Goal: Task Accomplishment & Management: Manage account settings

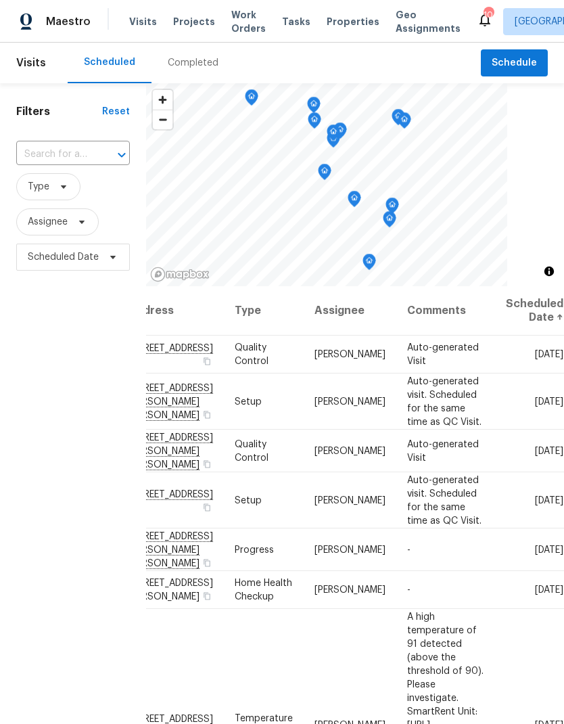
scroll to position [0, 108]
click at [0, 0] on icon at bounding box center [0, 0] width 0 height 0
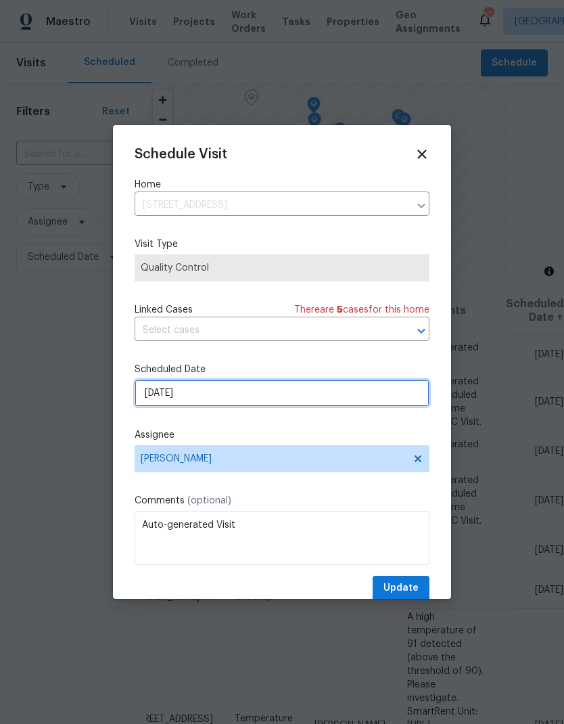
click at [193, 398] on input "[DATE]" at bounding box center [282, 393] width 295 height 27
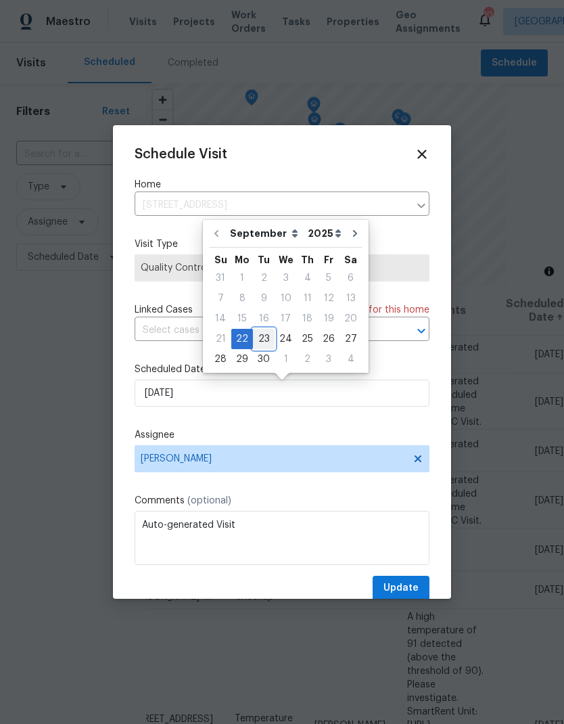
click at [263, 340] on div "23" at bounding box center [264, 338] width 22 height 19
type input "[DATE]"
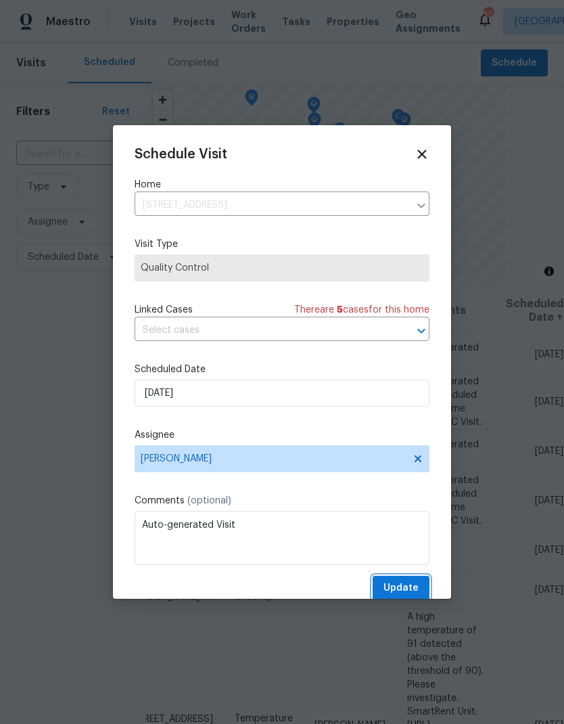
click at [409, 587] on span "Update" at bounding box center [401, 588] width 35 height 17
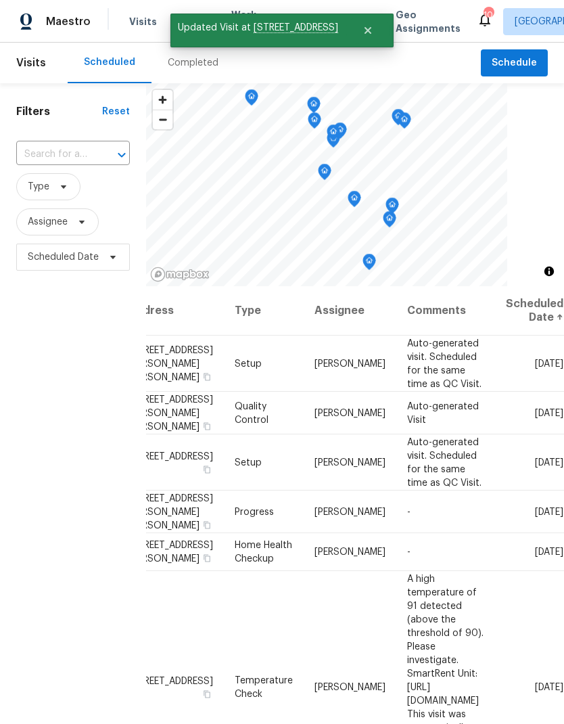
click at [0, 0] on icon at bounding box center [0, 0] width 0 height 0
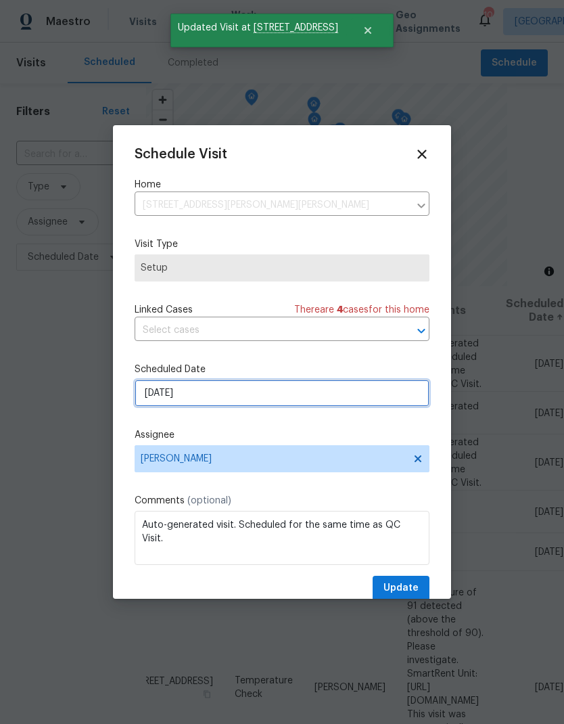
click at [212, 402] on input "[DATE]" at bounding box center [282, 393] width 295 height 27
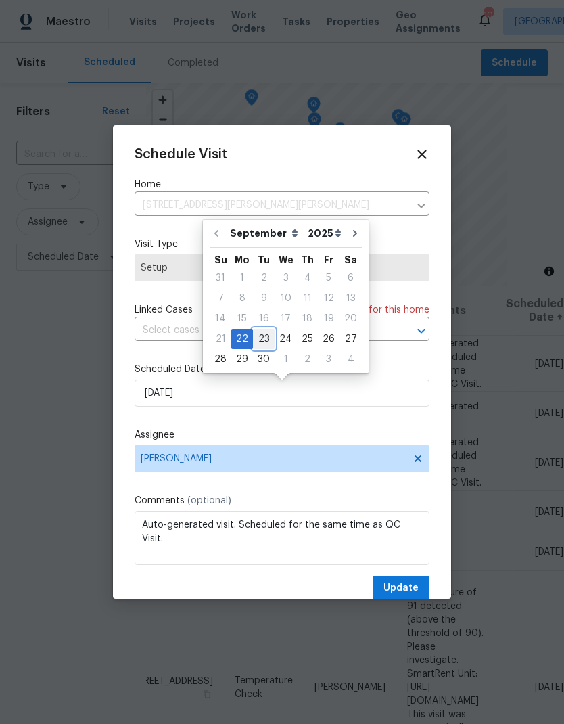
click at [267, 340] on div "23" at bounding box center [264, 338] width 22 height 19
type input "[DATE]"
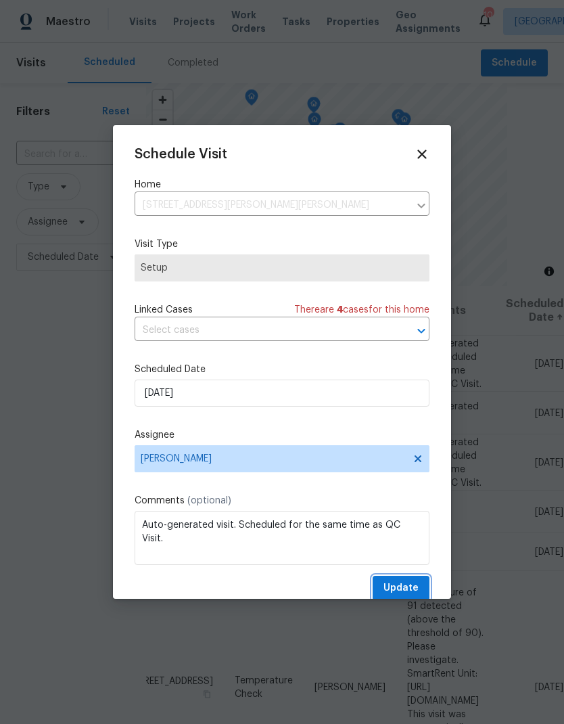
click at [408, 586] on span "Update" at bounding box center [401, 588] width 35 height 17
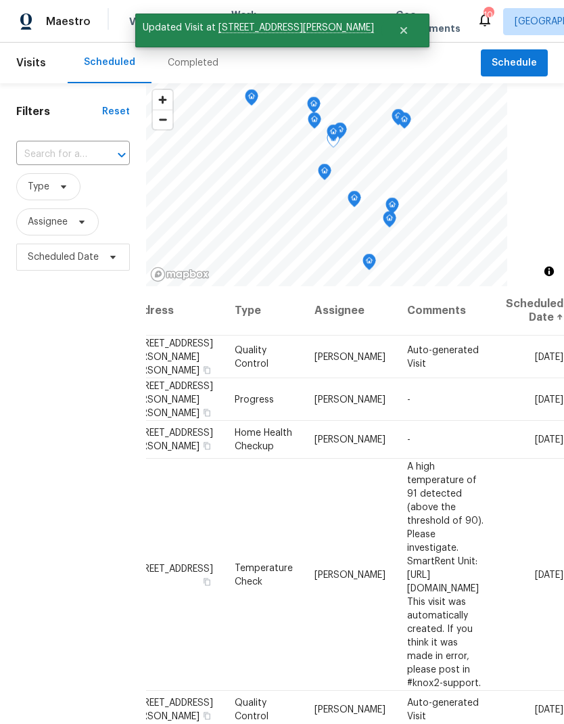
click at [0, 0] on icon at bounding box center [0, 0] width 0 height 0
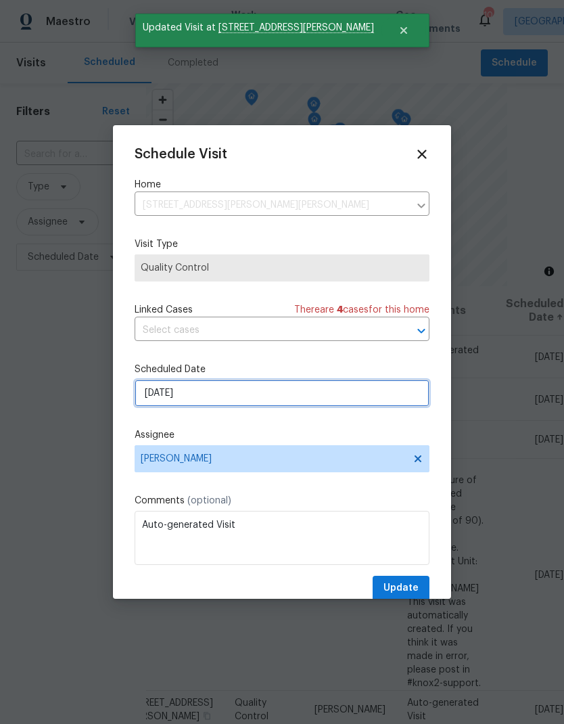
click at [208, 398] on input "[DATE]" at bounding box center [282, 393] width 295 height 27
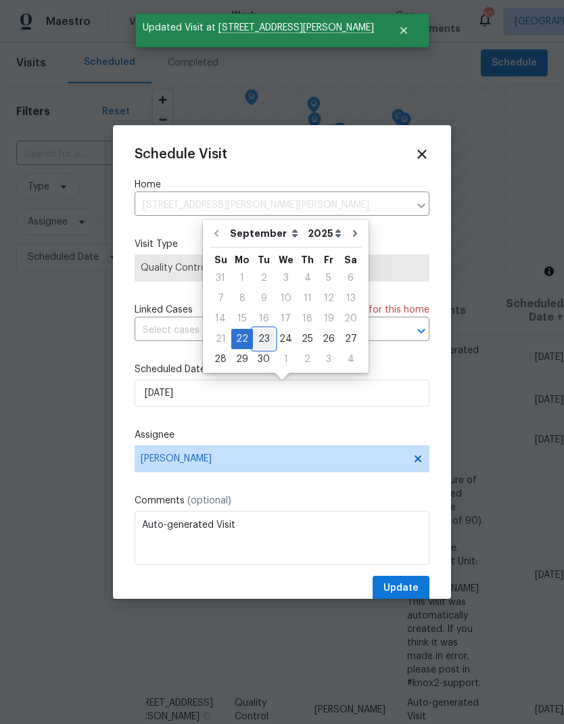
click at [262, 336] on div "23" at bounding box center [264, 338] width 22 height 19
type input "[DATE]"
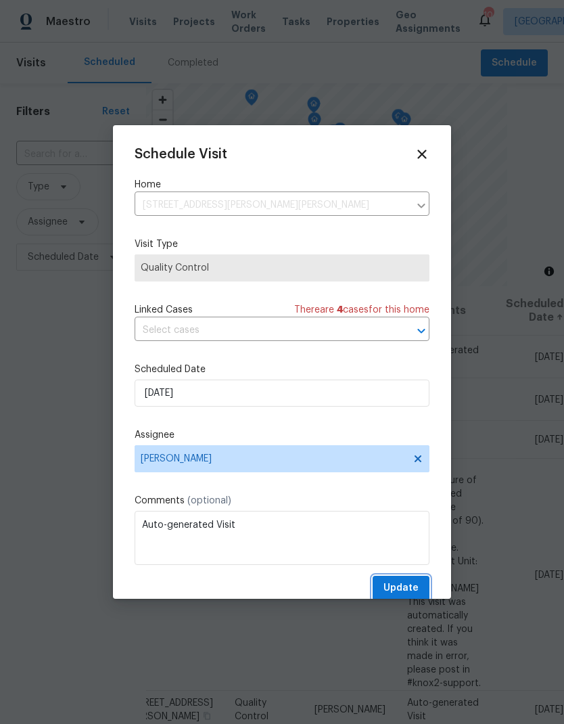
click at [403, 590] on span "Update" at bounding box center [401, 588] width 35 height 17
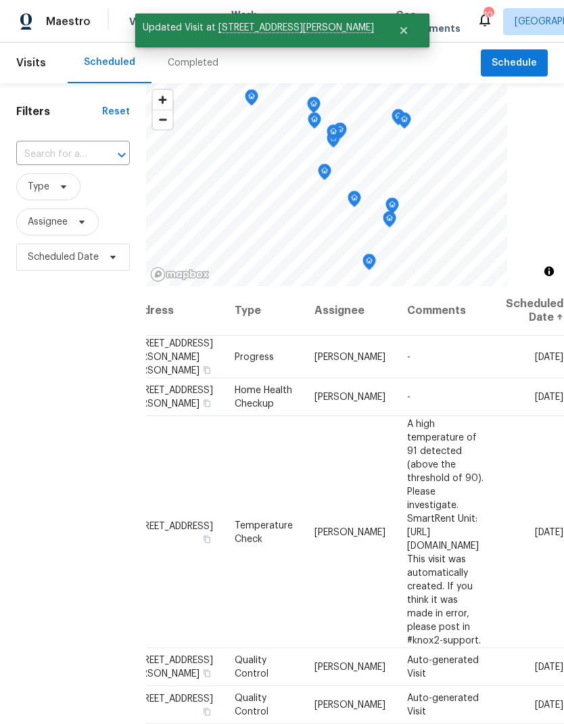
click at [0, 0] on icon at bounding box center [0, 0] width 0 height 0
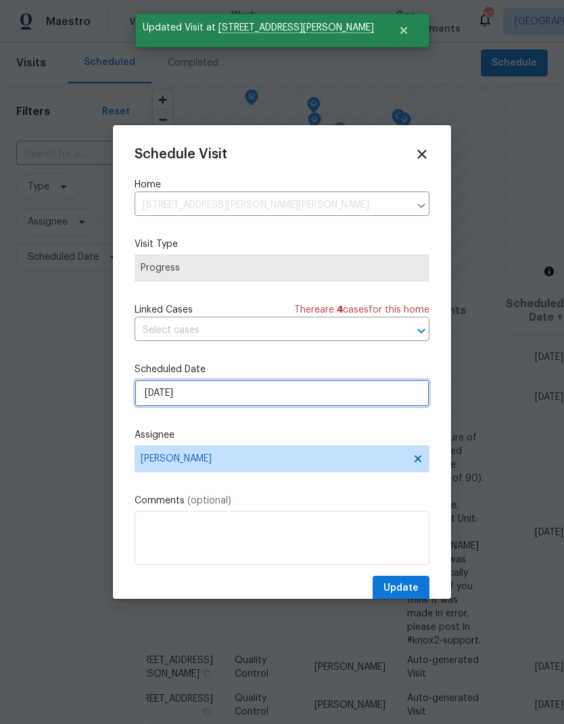
click at [204, 394] on input "[DATE]" at bounding box center [282, 393] width 295 height 27
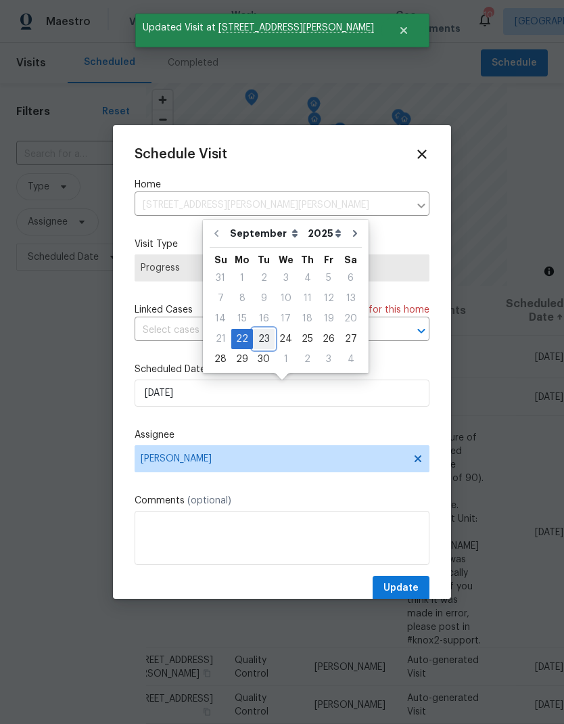
click at [265, 338] on div "23" at bounding box center [264, 338] width 22 height 19
type input "[DATE]"
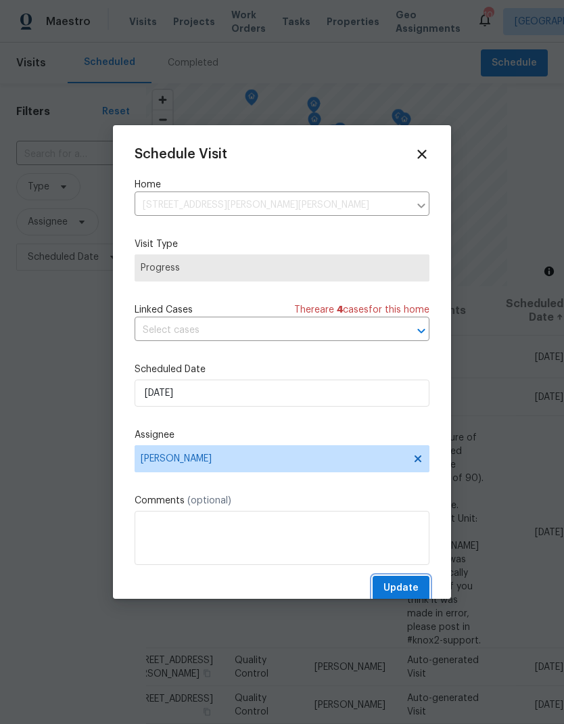
click at [404, 586] on span "Update" at bounding box center [401, 588] width 35 height 17
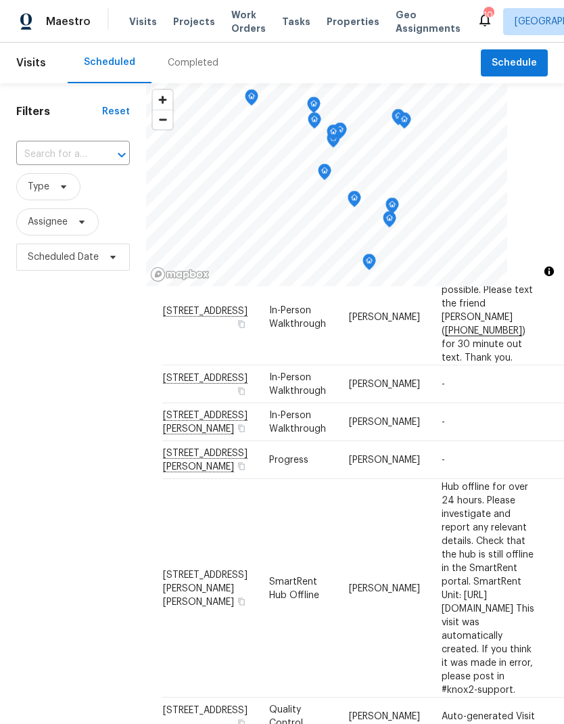
scroll to position [841, 0]
